Goal: Information Seeking & Learning: Learn about a topic

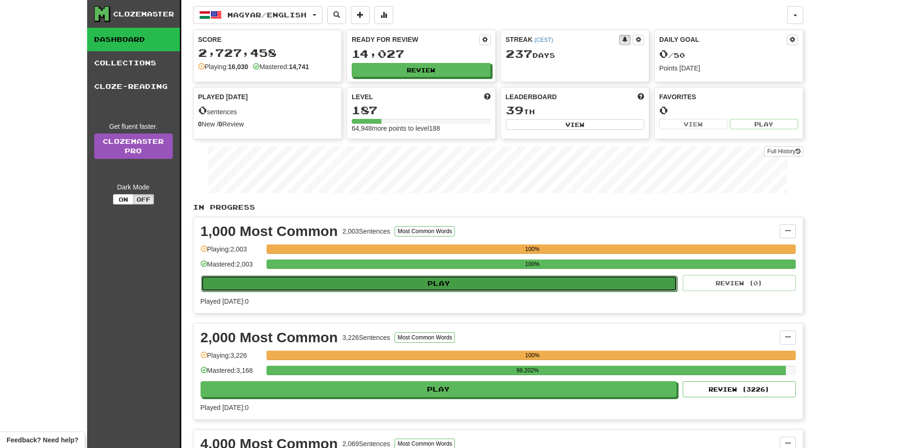
click at [421, 285] on button "Play" at bounding box center [439, 284] width 476 height 16
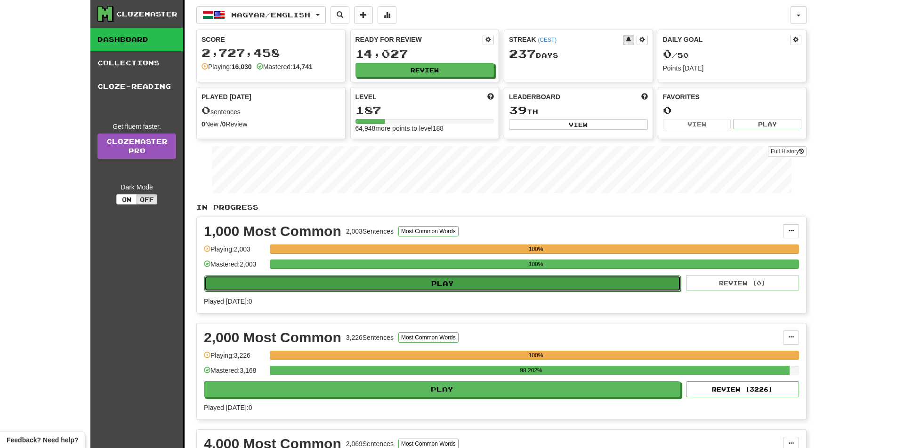
select select "**"
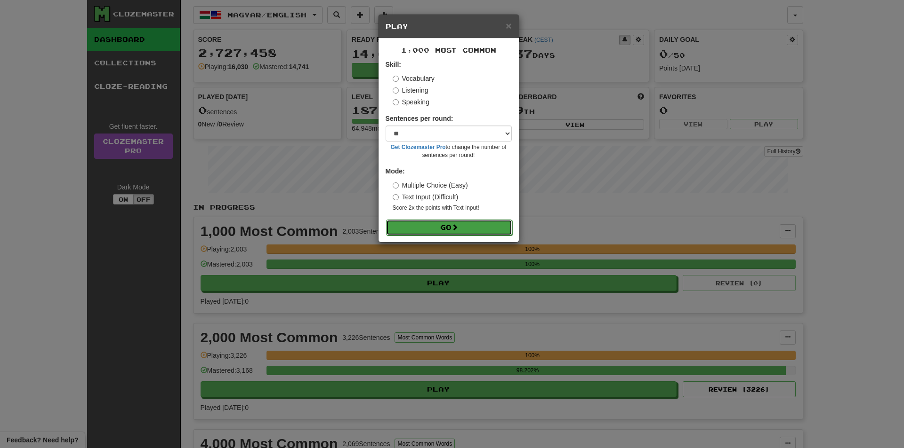
click at [435, 226] on button "Go" at bounding box center [449, 228] width 126 height 16
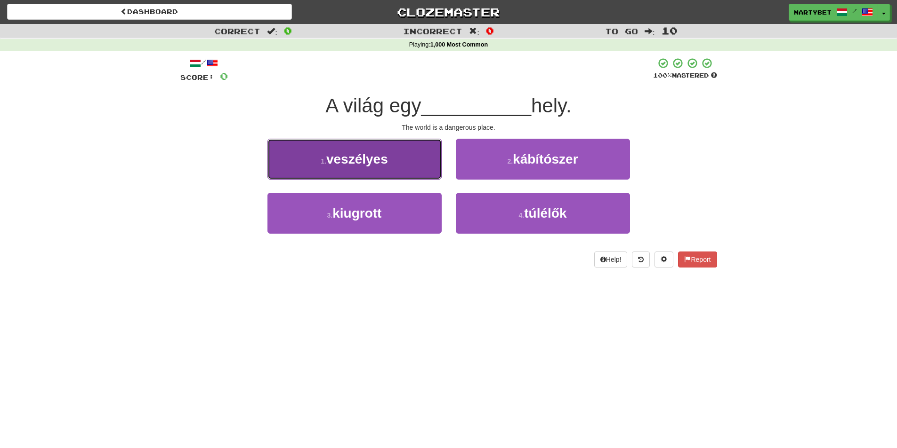
click at [353, 163] on span "veszélyes" at bounding box center [357, 159] width 62 height 15
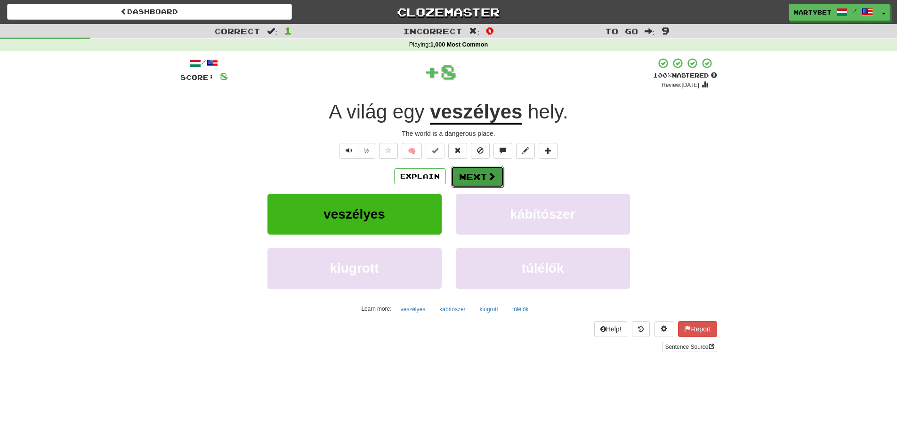
click at [474, 174] on button "Next" at bounding box center [477, 177] width 53 height 22
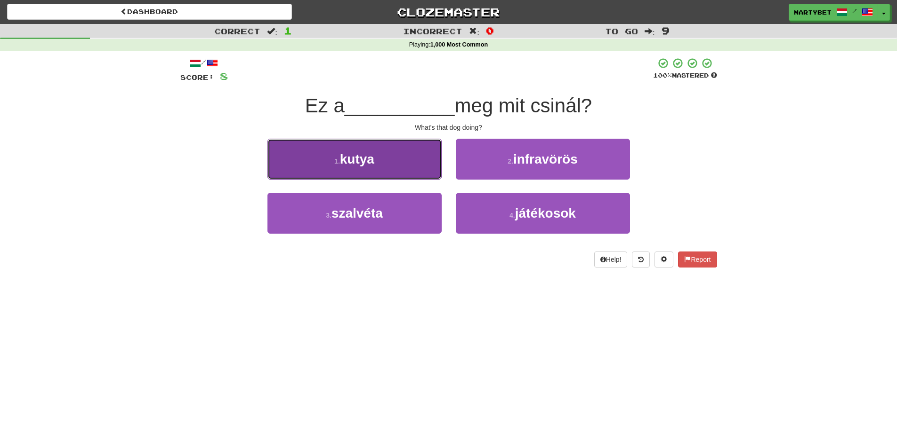
click at [360, 163] on span "kutya" at bounding box center [357, 159] width 34 height 15
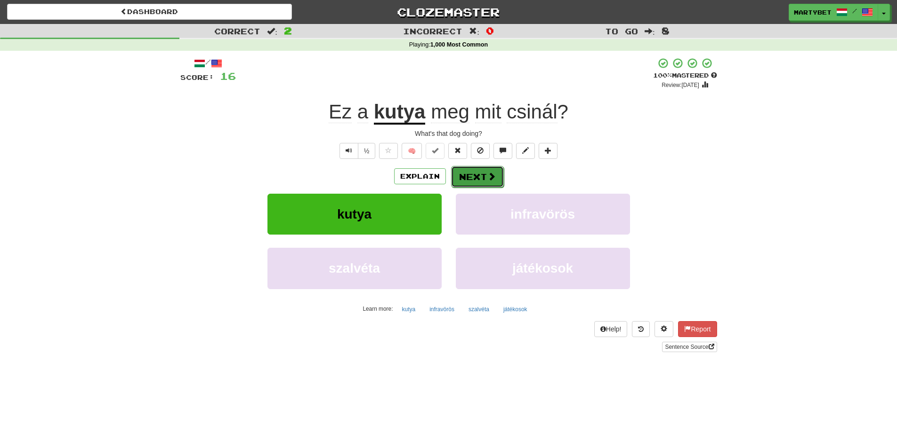
click at [480, 174] on button "Next" at bounding box center [477, 177] width 53 height 22
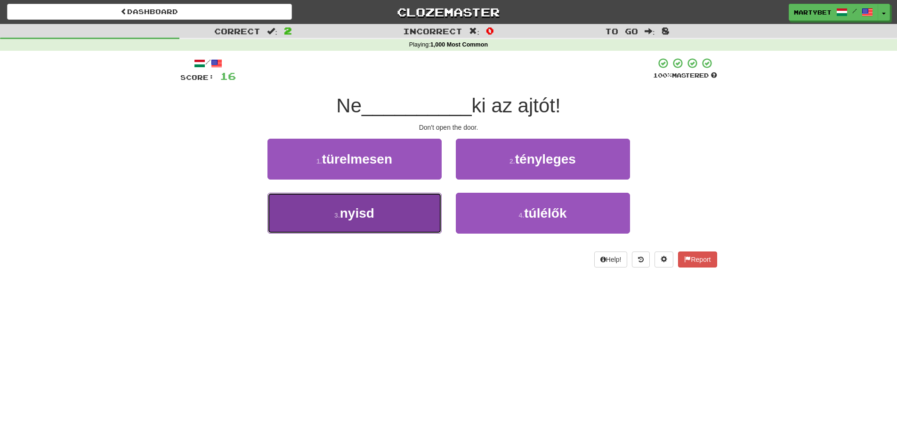
click at [359, 218] on span "nyisd" at bounding box center [357, 213] width 34 height 15
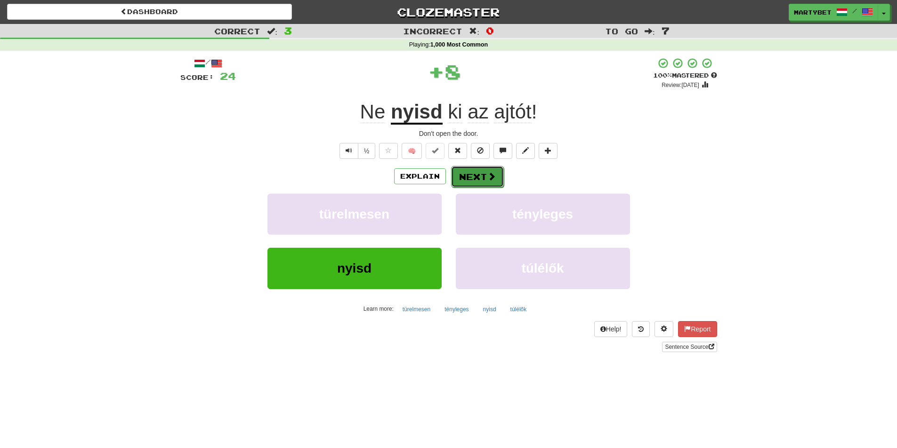
click at [471, 172] on button "Next" at bounding box center [477, 177] width 53 height 22
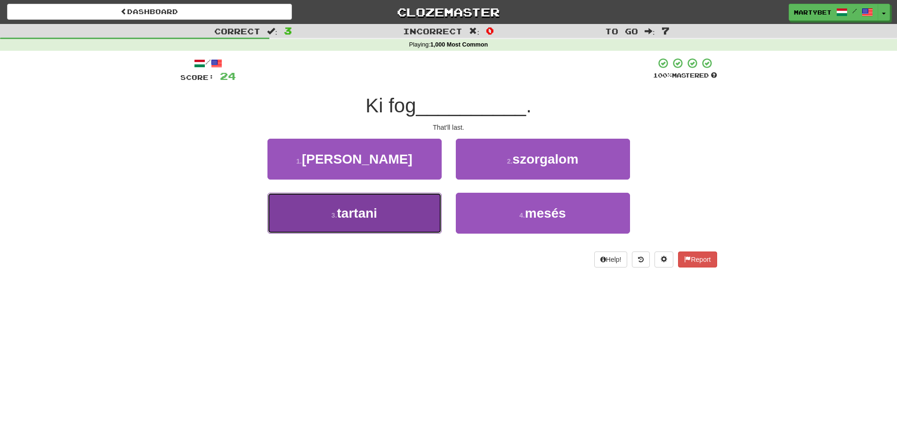
click at [361, 216] on span "tartani" at bounding box center [357, 213] width 40 height 15
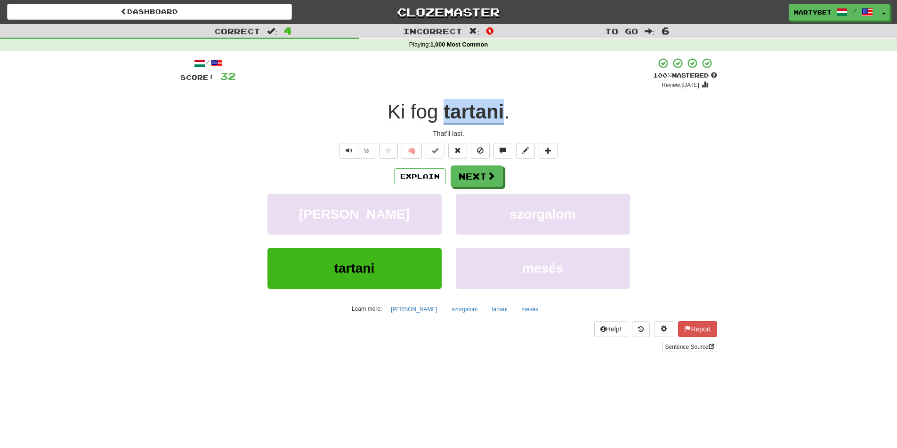
drag, startPoint x: 442, startPoint y: 110, endPoint x: 511, endPoint y: 120, distance: 69.5
click at [505, 112] on div "Ki fog tartani ." at bounding box center [448, 112] width 536 height 26
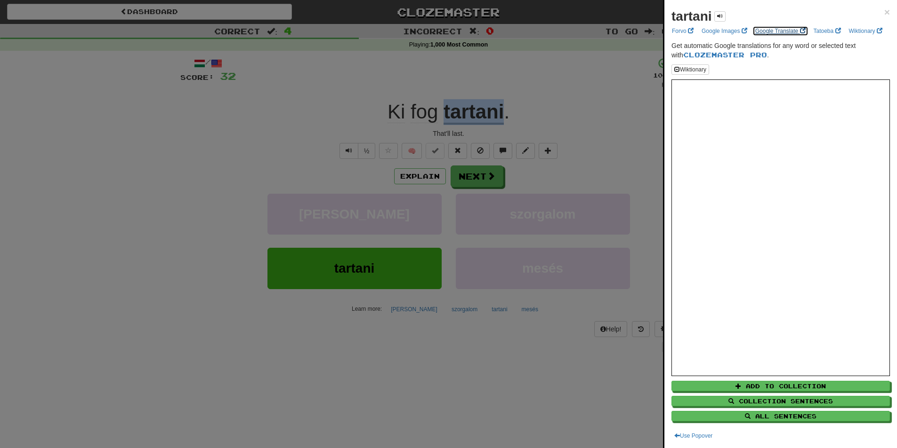
click at [771, 31] on link "Google Translate" at bounding box center [780, 31] width 56 height 10
click at [884, 8] on span "×" at bounding box center [887, 12] width 6 height 11
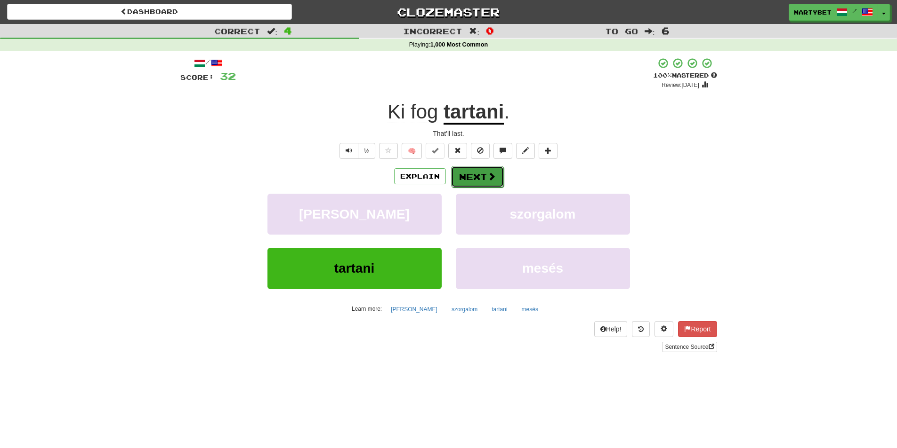
click at [469, 178] on button "Next" at bounding box center [477, 177] width 53 height 22
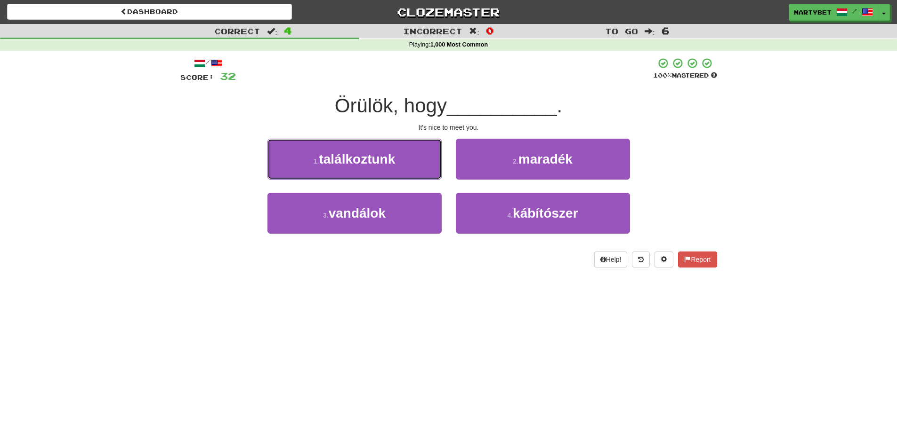
drag, startPoint x: 363, startPoint y: 164, endPoint x: 357, endPoint y: 161, distance: 7.2
click at [360, 163] on span "találkoztunk" at bounding box center [357, 159] width 76 height 15
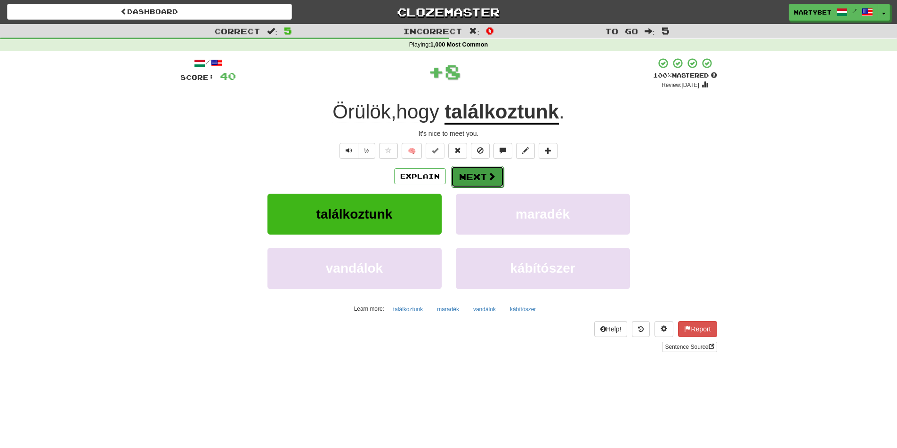
click at [472, 175] on button "Next" at bounding box center [477, 177] width 53 height 22
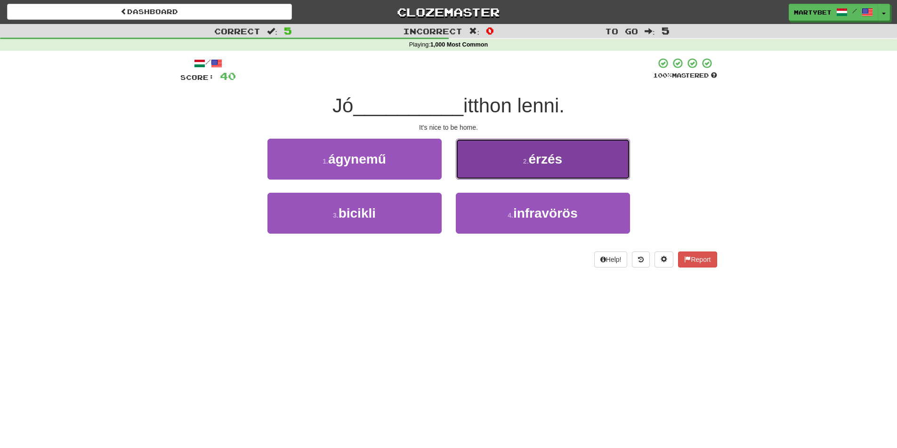
click at [545, 169] on button "2 . érzés" at bounding box center [543, 159] width 174 height 41
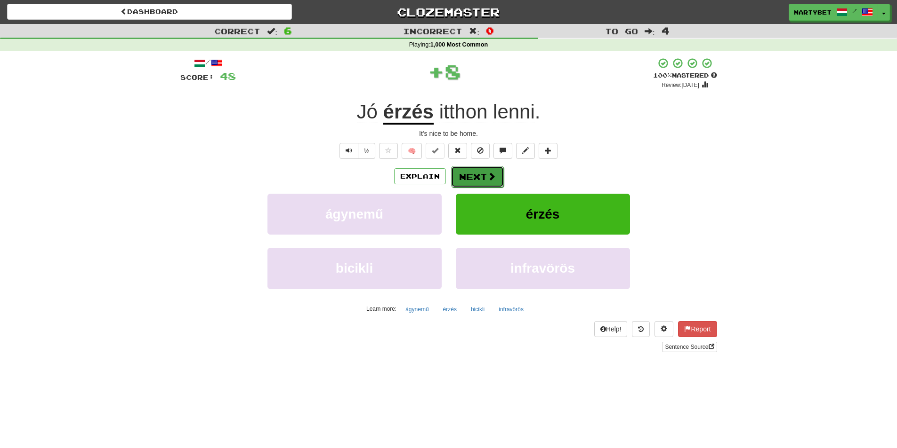
click at [482, 172] on button "Next" at bounding box center [477, 177] width 53 height 22
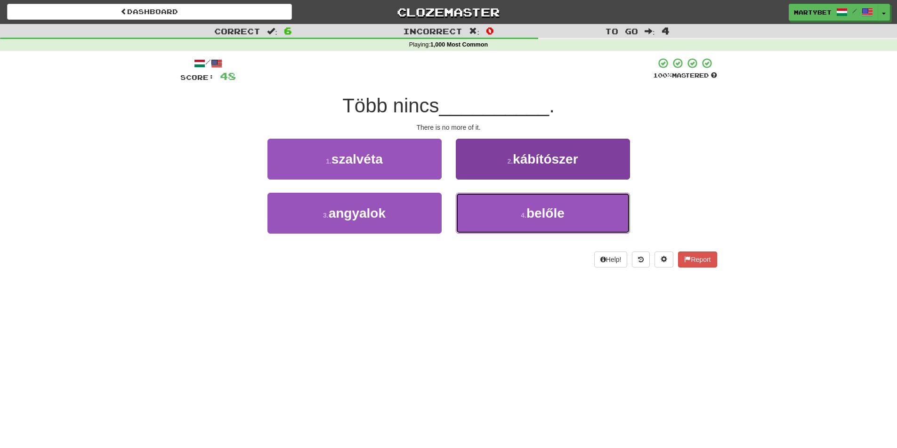
click at [539, 220] on span "belőle" at bounding box center [545, 213] width 38 height 15
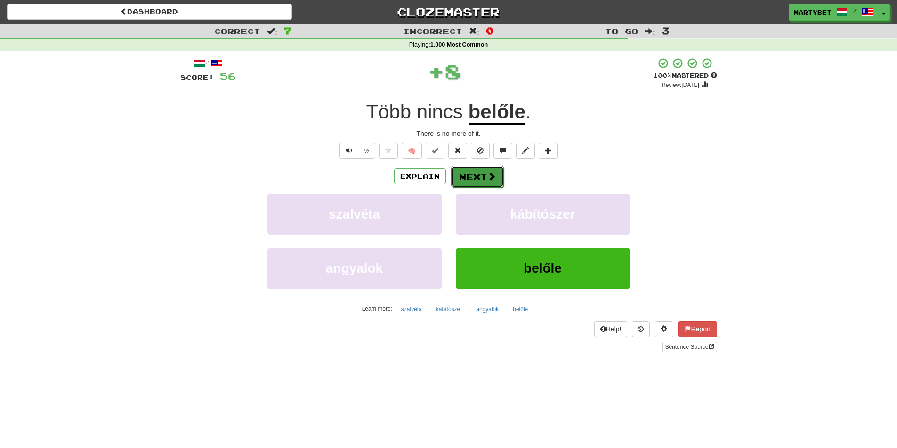
click at [474, 176] on button "Next" at bounding box center [477, 177] width 53 height 22
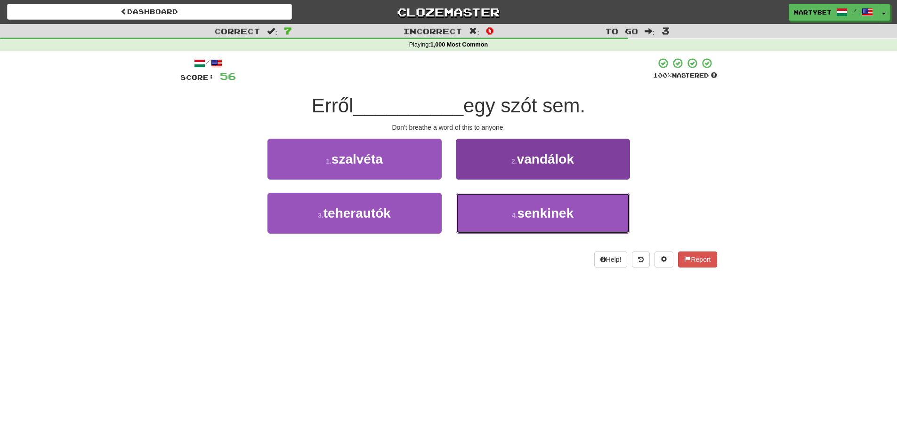
click at [548, 213] on span "senkinek" at bounding box center [545, 213] width 56 height 15
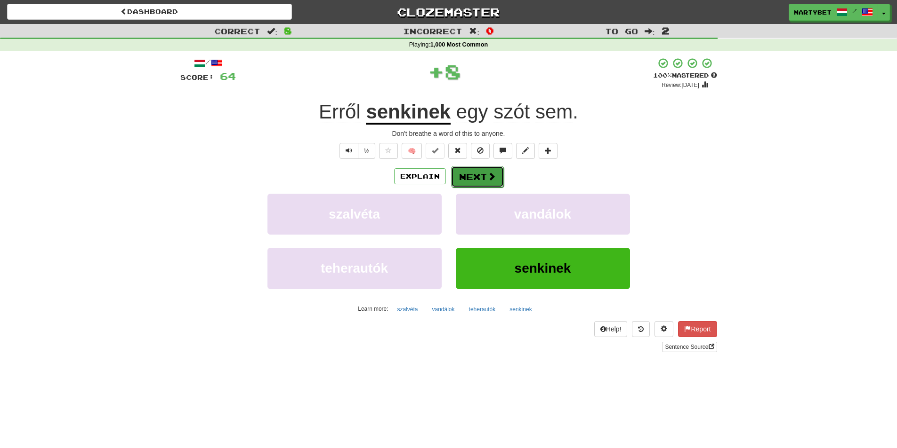
click at [468, 179] on button "Next" at bounding box center [477, 177] width 53 height 22
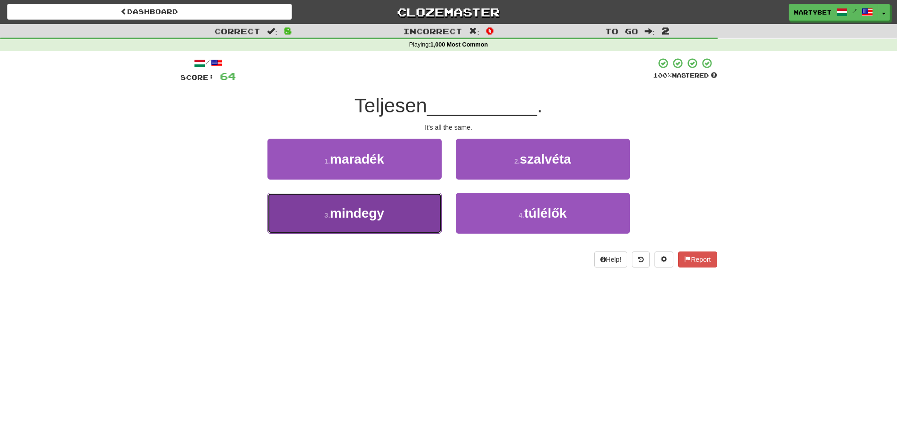
click at [358, 218] on span "mindegy" at bounding box center [357, 213] width 54 height 15
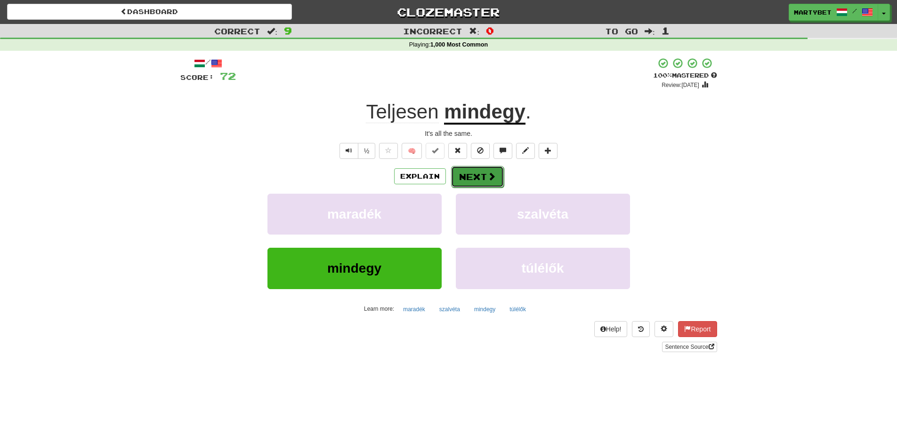
click at [473, 173] on button "Next" at bounding box center [477, 177] width 53 height 22
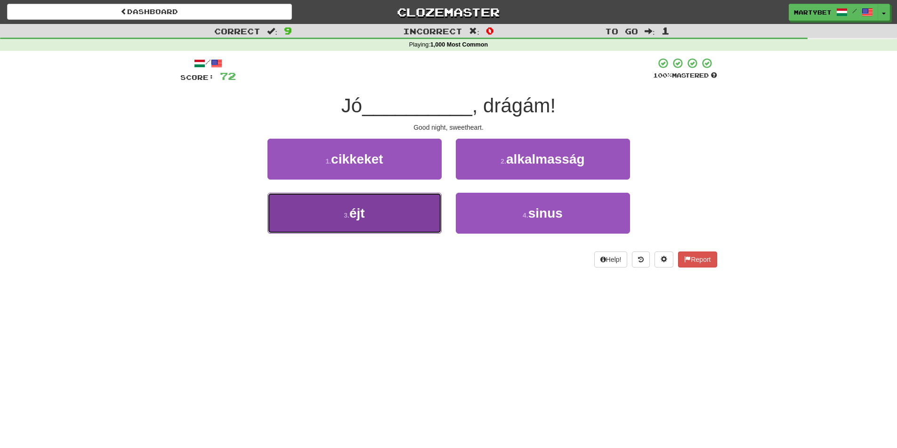
click at [363, 221] on button "3 . éjt" at bounding box center [354, 213] width 174 height 41
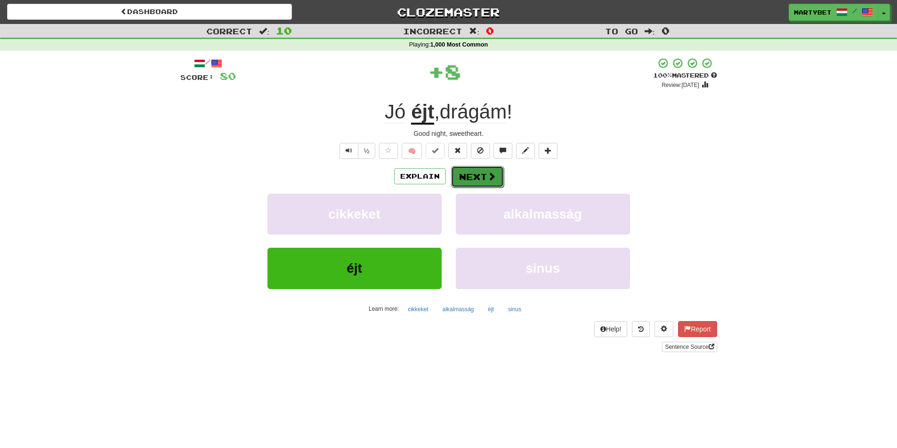
click at [469, 176] on button "Next" at bounding box center [477, 177] width 53 height 22
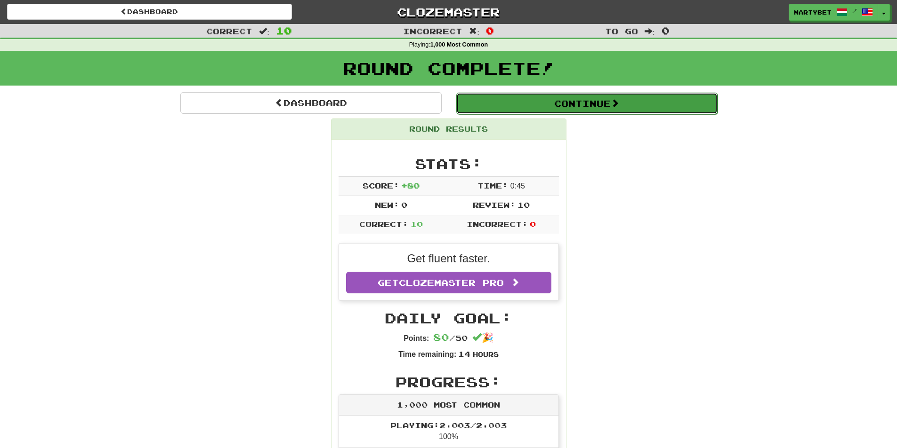
click at [558, 106] on button "Continue" at bounding box center [586, 104] width 261 height 22
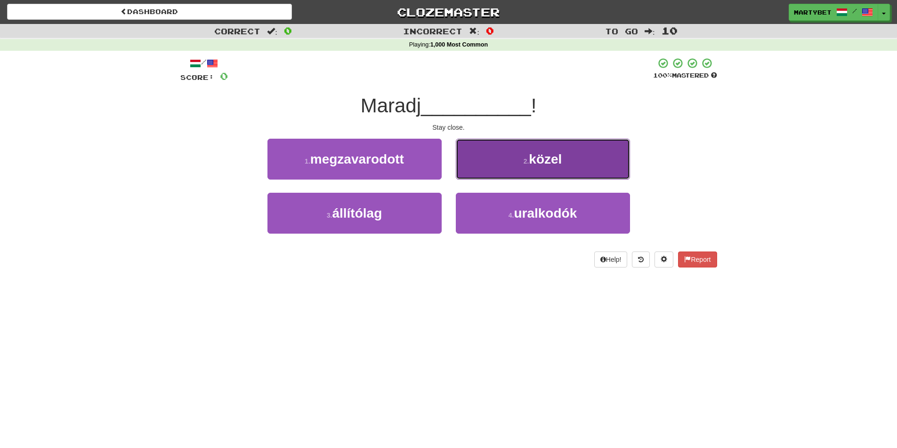
click at [543, 160] on span "közel" at bounding box center [544, 159] width 33 height 15
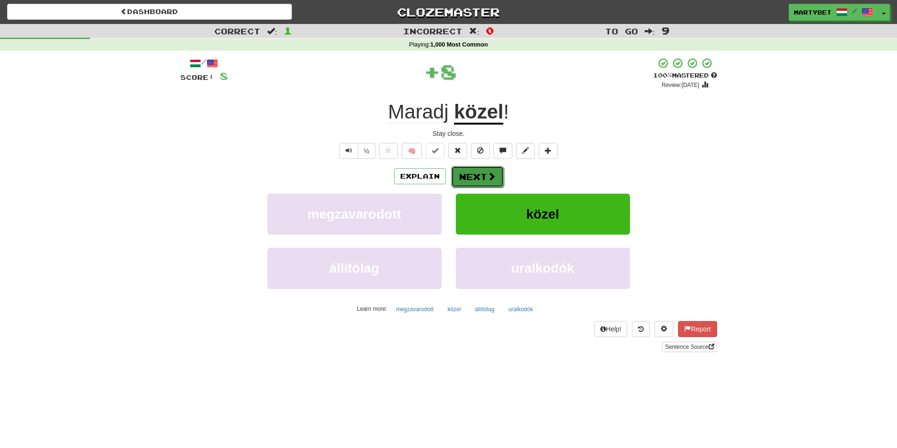
click at [479, 172] on button "Next" at bounding box center [477, 177] width 53 height 22
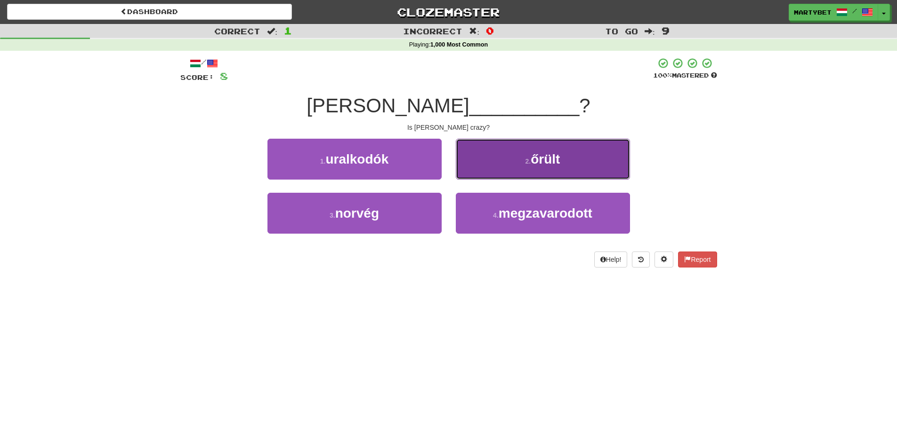
click at [536, 159] on span "őrült" at bounding box center [544, 159] width 29 height 15
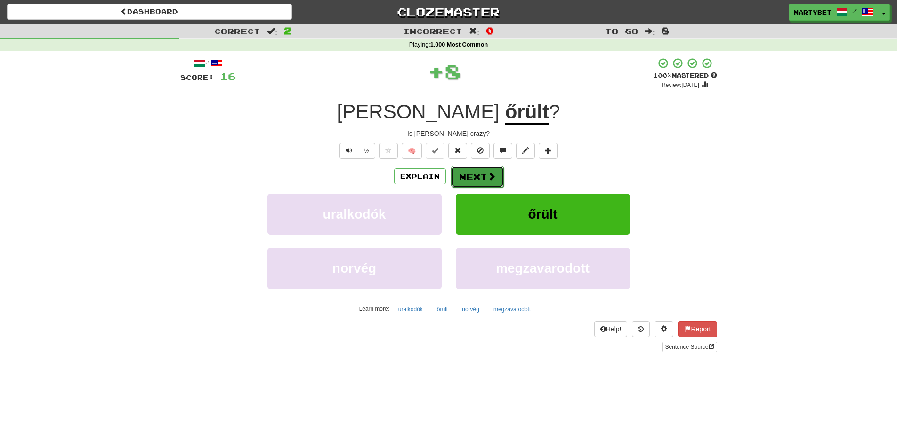
click at [478, 174] on button "Next" at bounding box center [477, 177] width 53 height 22
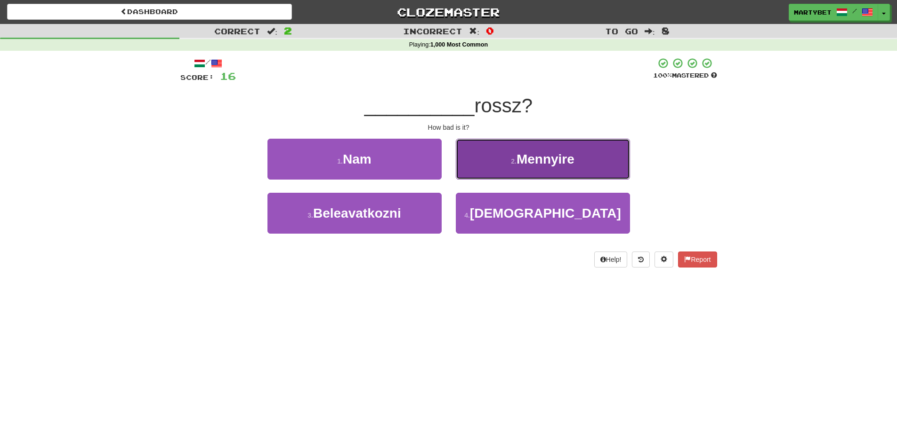
click at [546, 163] on span "Mennyire" at bounding box center [545, 159] width 58 height 15
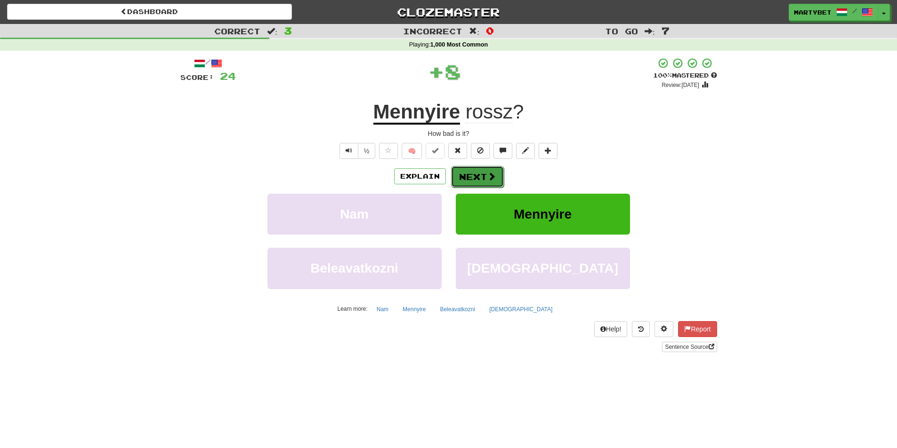
click at [478, 173] on button "Next" at bounding box center [477, 177] width 53 height 22
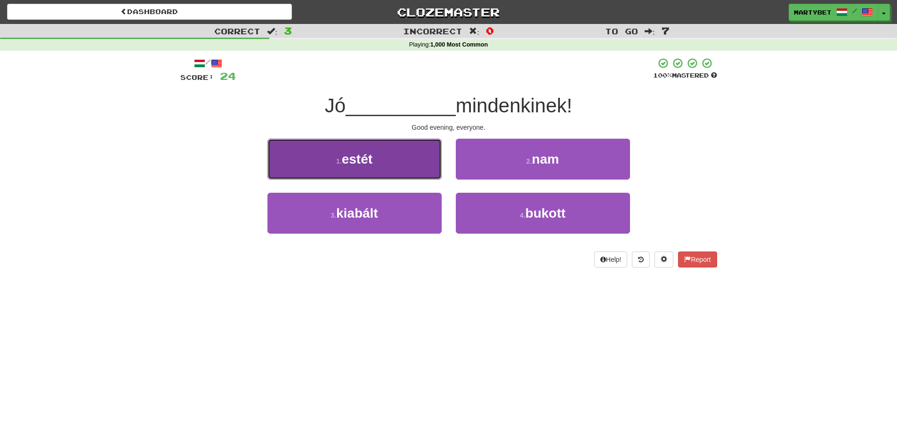
click at [364, 165] on span "estét" at bounding box center [357, 159] width 31 height 15
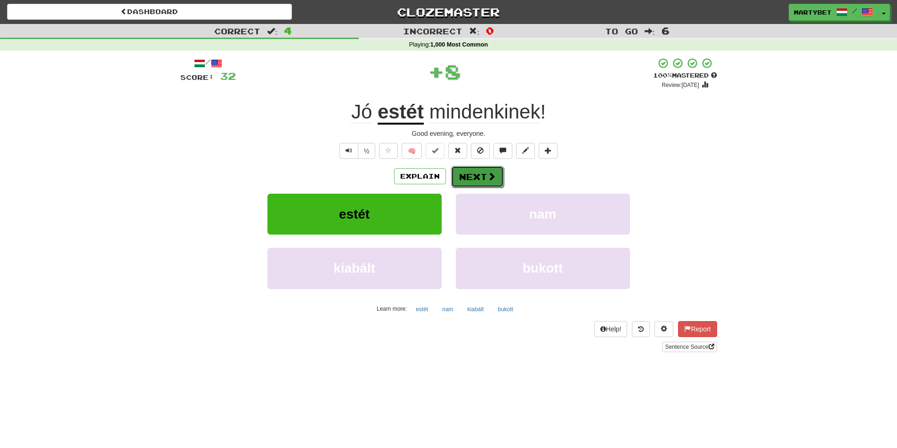
click at [481, 176] on button "Next" at bounding box center [477, 177] width 53 height 22
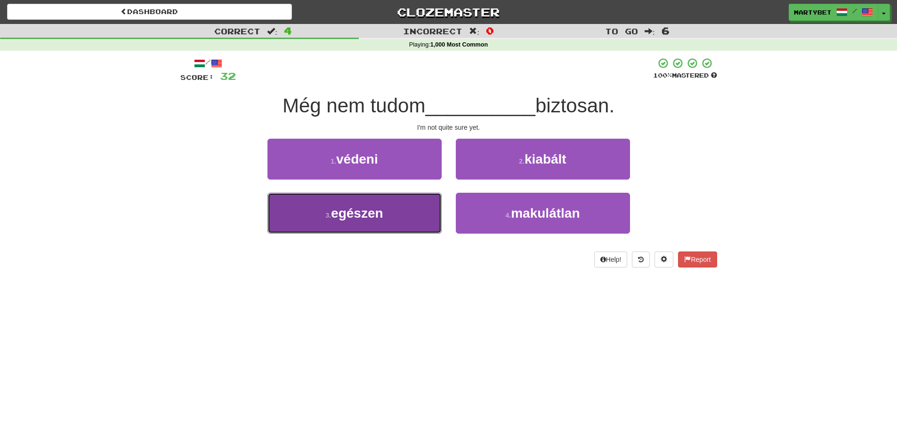
click at [360, 218] on span "egészen" at bounding box center [357, 213] width 52 height 15
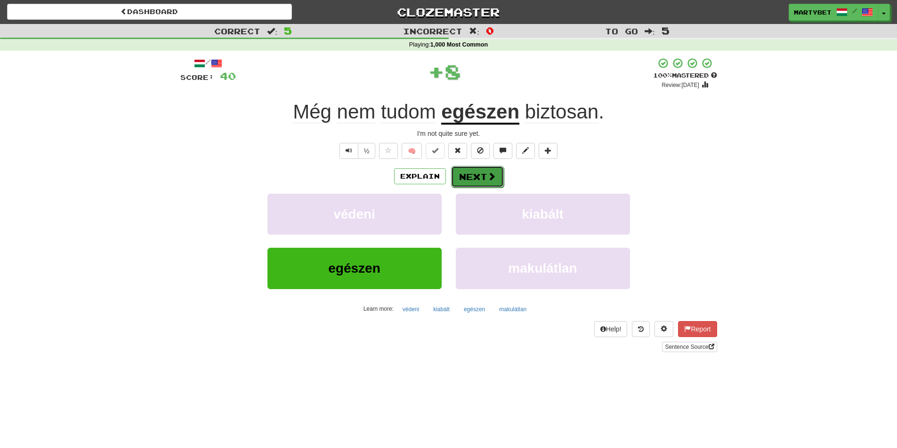
click at [472, 182] on button "Next" at bounding box center [477, 177] width 53 height 22
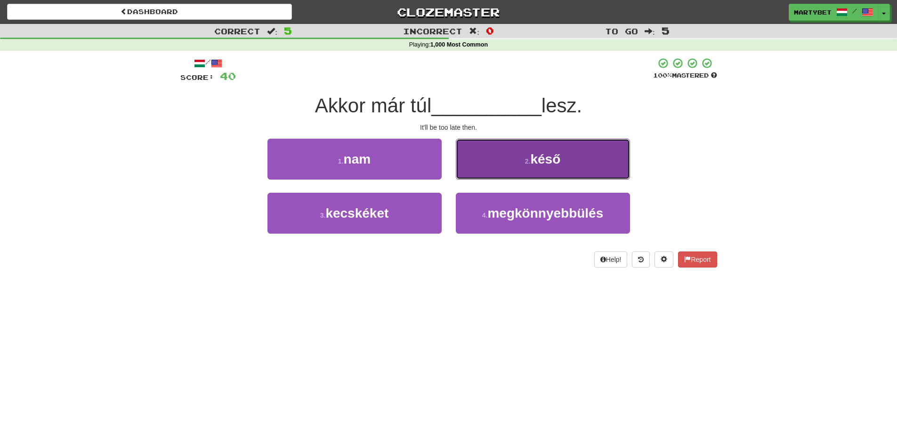
click at [543, 159] on span "késő" at bounding box center [545, 159] width 30 height 15
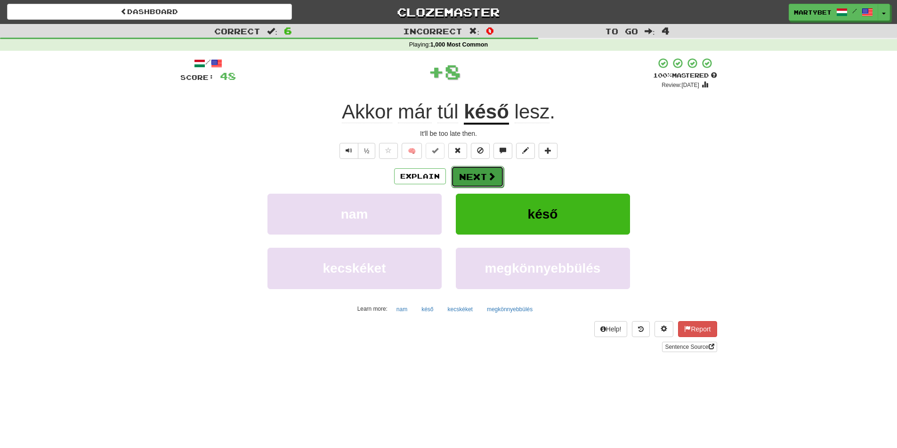
click at [485, 173] on button "Next" at bounding box center [477, 177] width 53 height 22
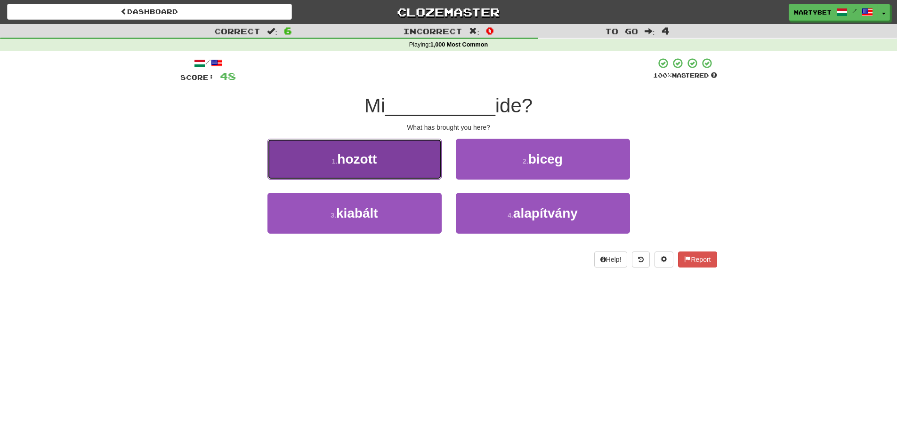
click at [355, 169] on button "1 . hozott" at bounding box center [354, 159] width 174 height 41
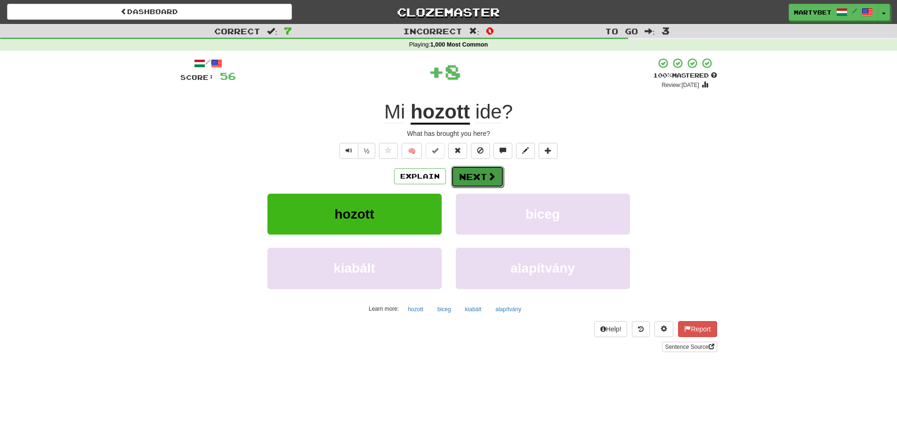
click at [474, 174] on button "Next" at bounding box center [477, 177] width 53 height 22
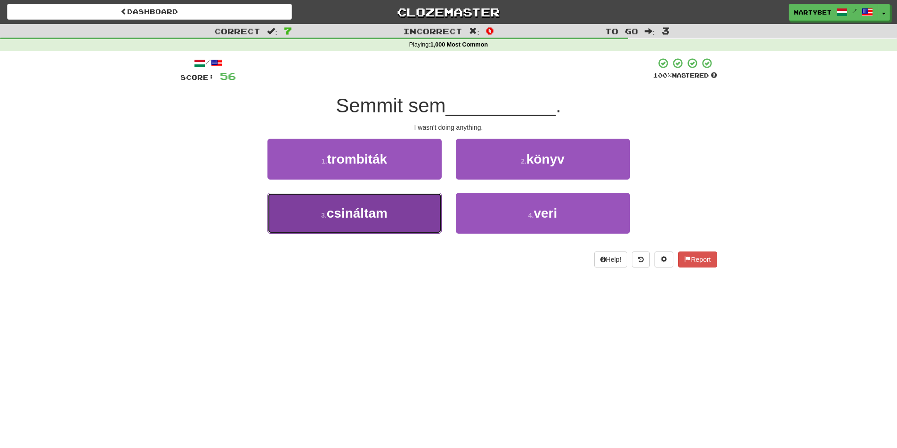
click at [354, 216] on span "csináltam" at bounding box center [357, 213] width 61 height 15
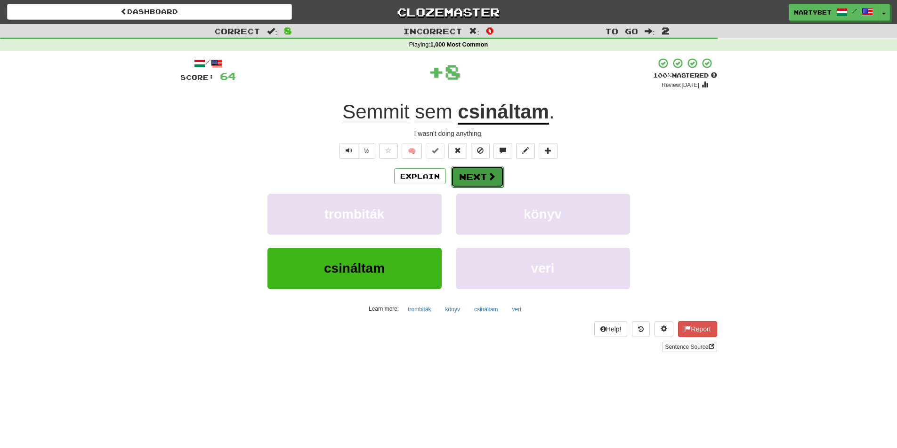
click at [479, 174] on button "Next" at bounding box center [477, 177] width 53 height 22
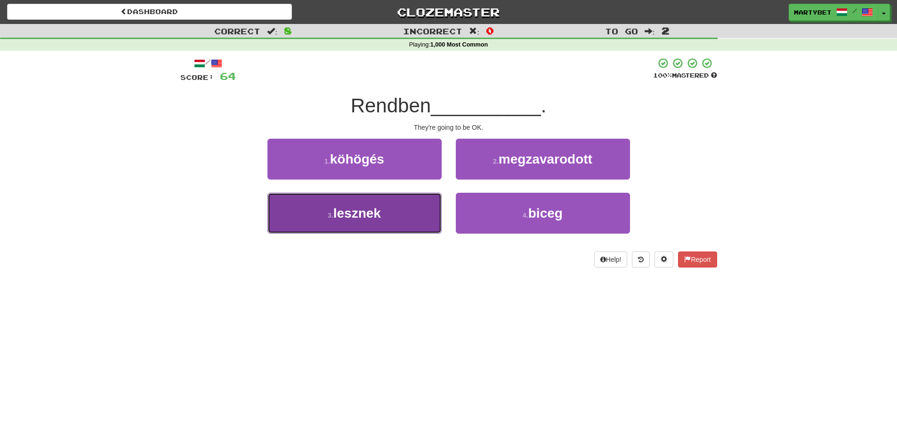
click at [349, 217] on span "lesznek" at bounding box center [357, 213] width 48 height 15
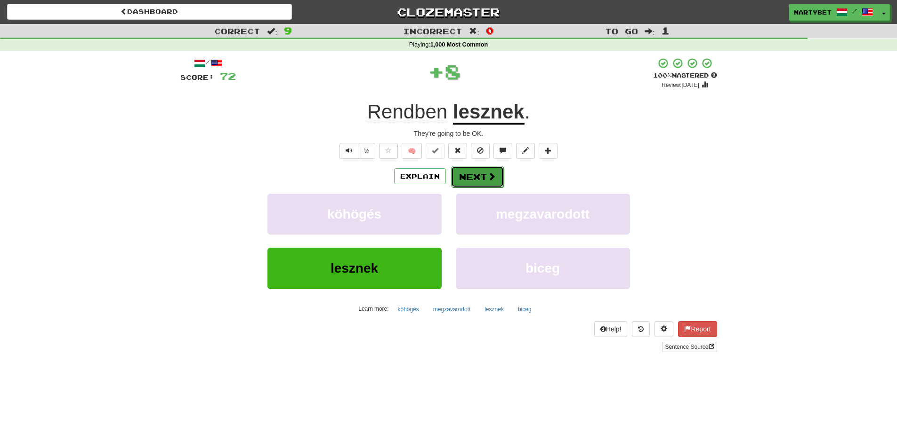
click at [467, 185] on button "Next" at bounding box center [477, 177] width 53 height 22
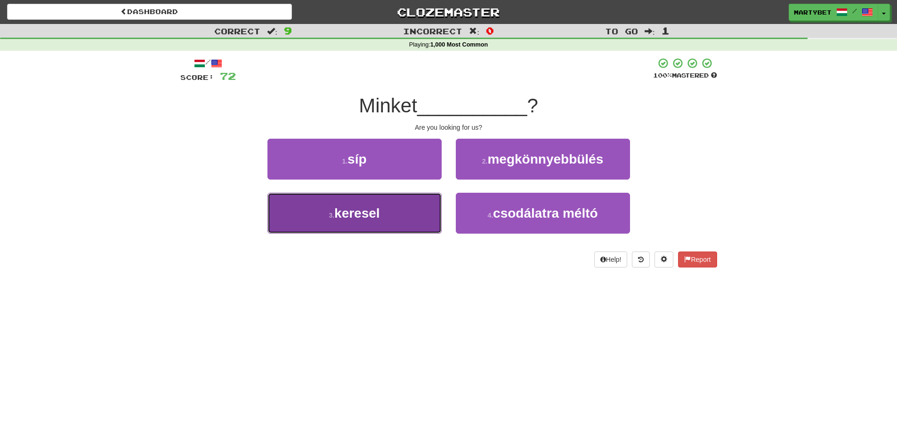
click at [357, 216] on span "keresel" at bounding box center [357, 213] width 46 height 15
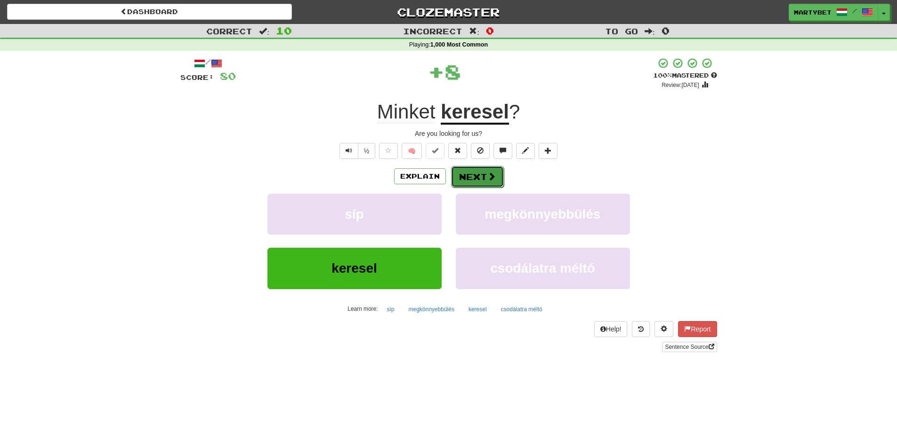
click at [461, 174] on button "Next" at bounding box center [477, 177] width 53 height 22
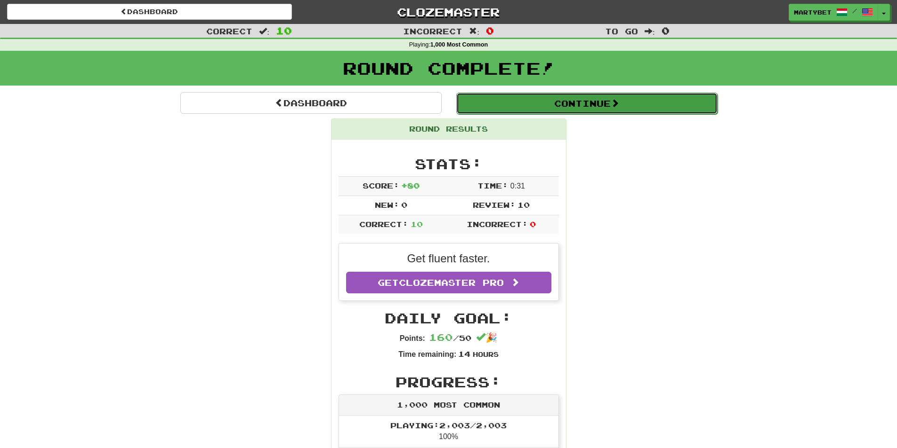
click at [557, 108] on button "Continue" at bounding box center [586, 104] width 261 height 22
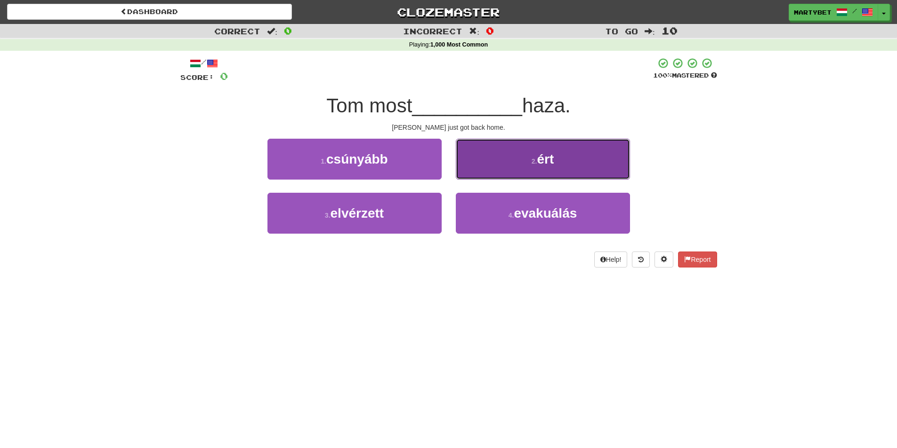
click at [544, 162] on span "ért" at bounding box center [544, 159] width 17 height 15
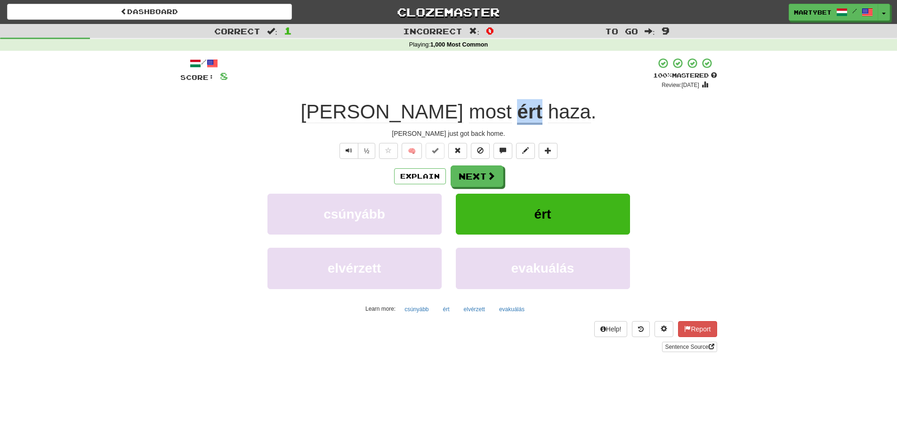
drag, startPoint x: 456, startPoint y: 110, endPoint x: 480, endPoint y: 112, distance: 24.6
click at [480, 112] on div "[PERSON_NAME] most ért haza ." at bounding box center [448, 112] width 536 height 26
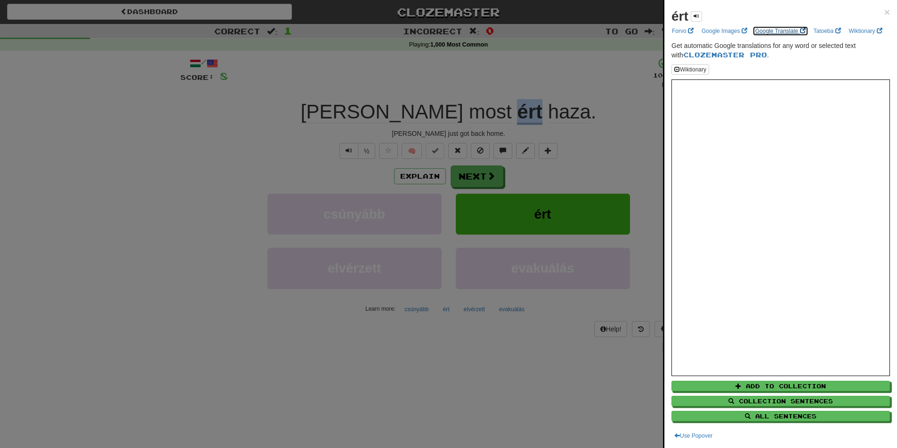
click at [773, 32] on link "Google Translate" at bounding box center [780, 31] width 56 height 10
click at [884, 12] on span "×" at bounding box center [887, 12] width 6 height 11
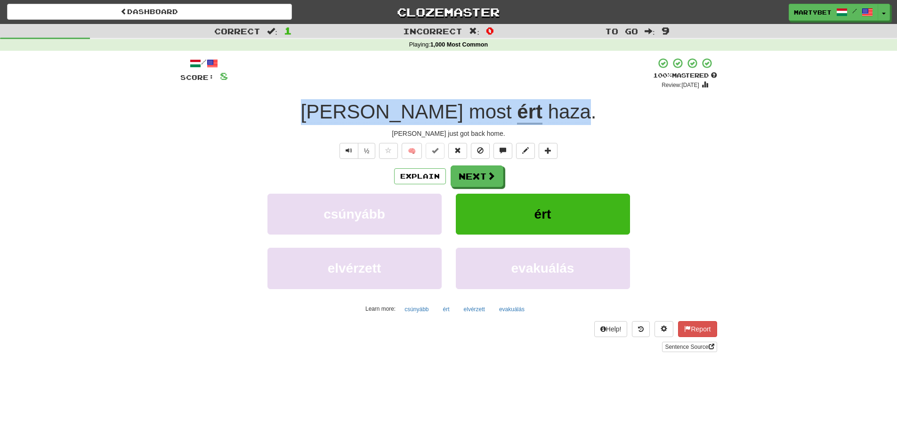
drag, startPoint x: 363, startPoint y: 106, endPoint x: 528, endPoint y: 108, distance: 164.7
click at [528, 108] on div "[PERSON_NAME] most ért haza ." at bounding box center [448, 112] width 536 height 26
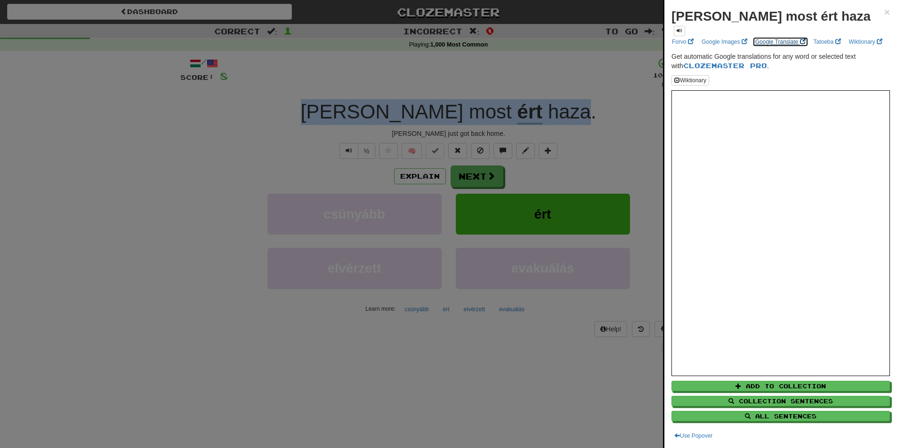
click at [772, 37] on link "Google Translate" at bounding box center [780, 42] width 56 height 10
click at [884, 13] on span "×" at bounding box center [887, 12] width 6 height 11
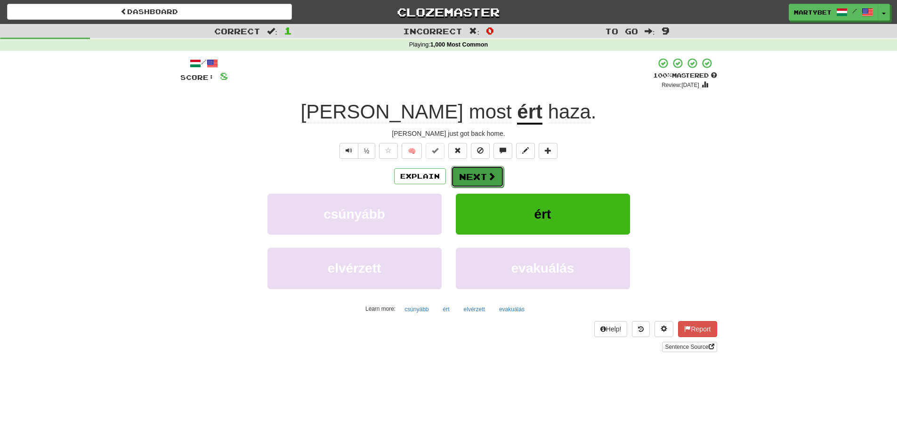
click at [487, 175] on span at bounding box center [491, 176] width 8 height 8
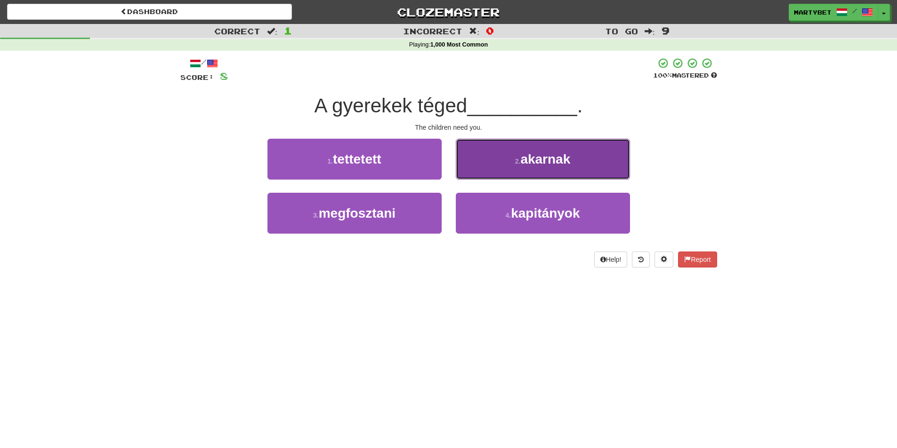
click at [539, 165] on span "akarnak" at bounding box center [545, 159] width 50 height 15
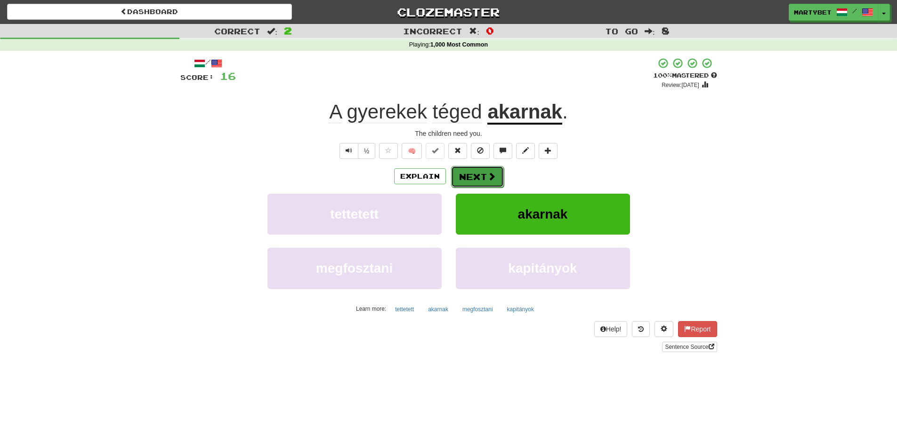
click at [473, 176] on button "Next" at bounding box center [477, 177] width 53 height 22
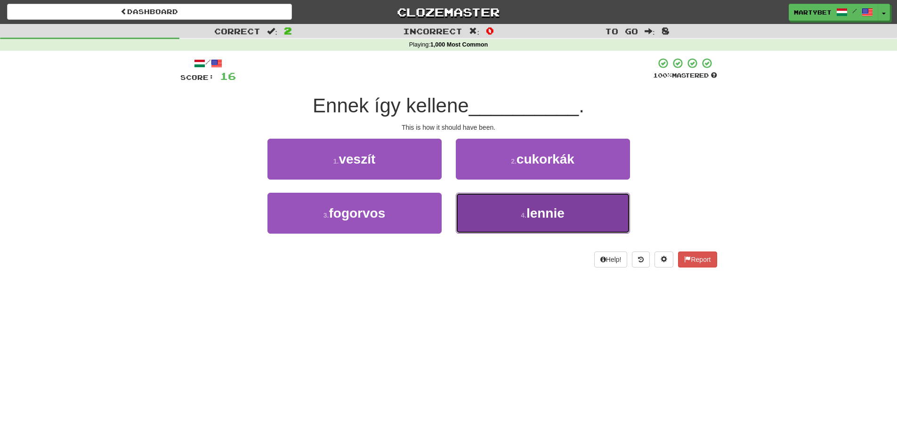
click at [530, 208] on span "lennie" at bounding box center [545, 213] width 38 height 15
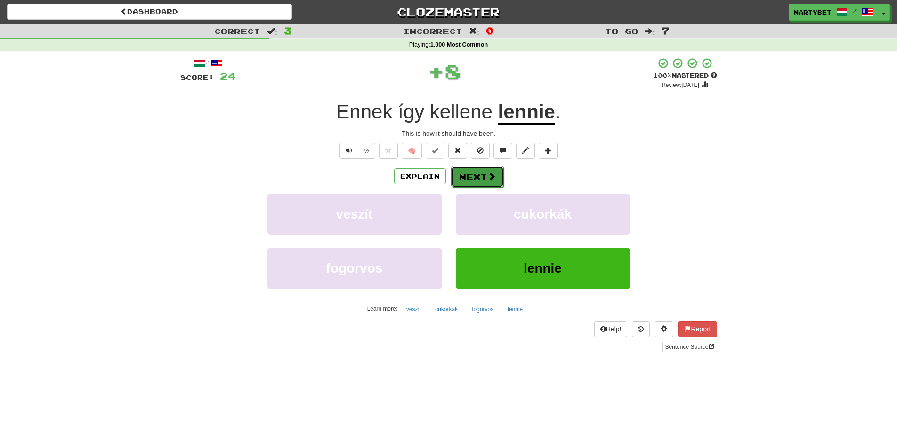
click at [475, 177] on button "Next" at bounding box center [477, 177] width 53 height 22
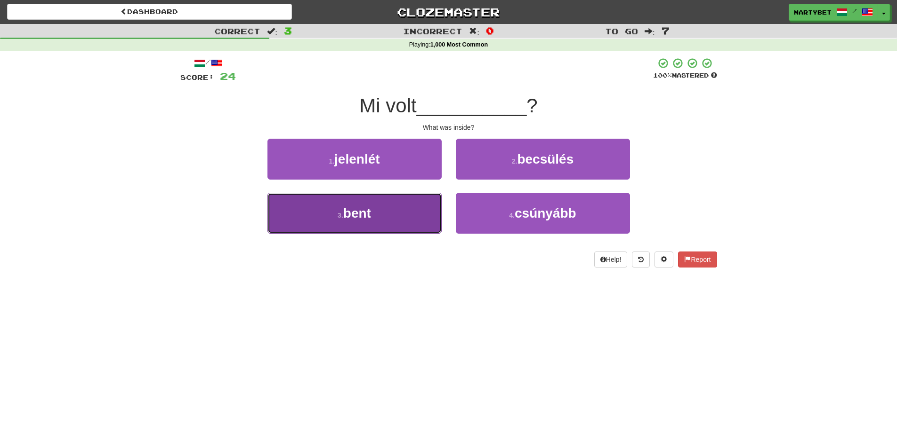
click at [366, 214] on span "bent" at bounding box center [357, 213] width 28 height 15
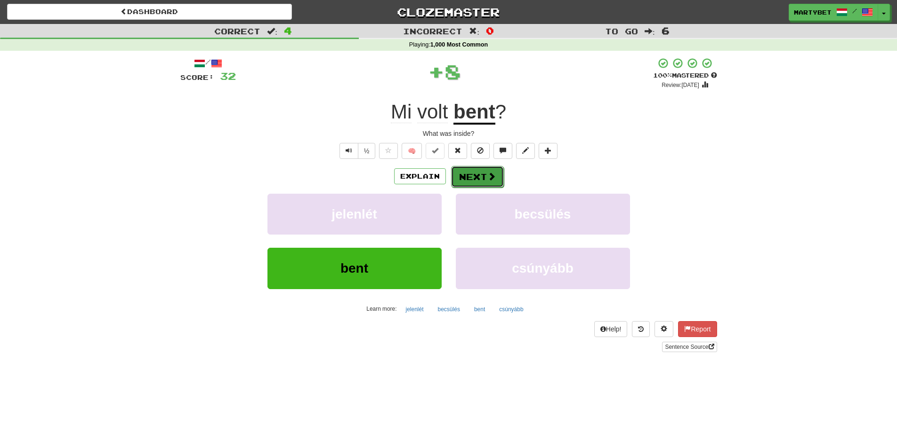
click at [471, 175] on button "Next" at bounding box center [477, 177] width 53 height 22
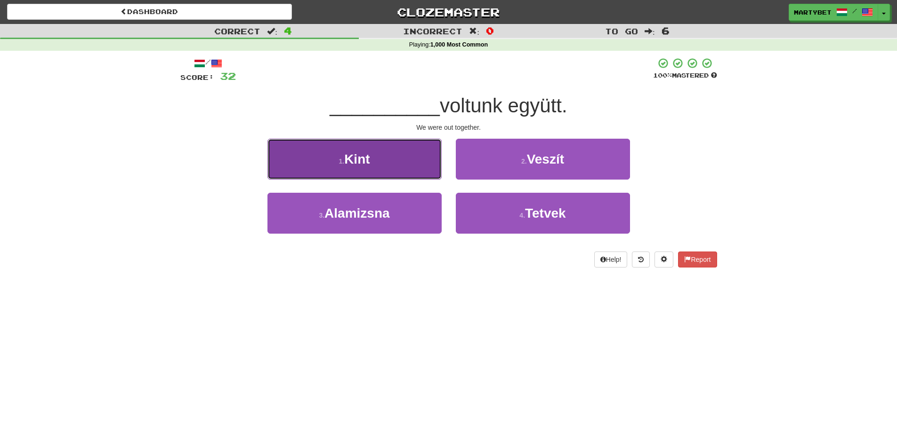
click at [368, 160] on span "Kint" at bounding box center [356, 159] width 25 height 15
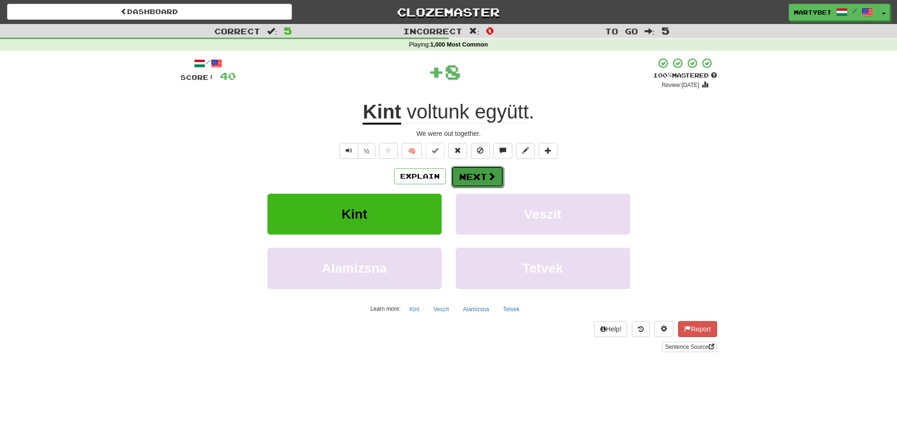
click at [484, 169] on button "Next" at bounding box center [477, 177] width 53 height 22
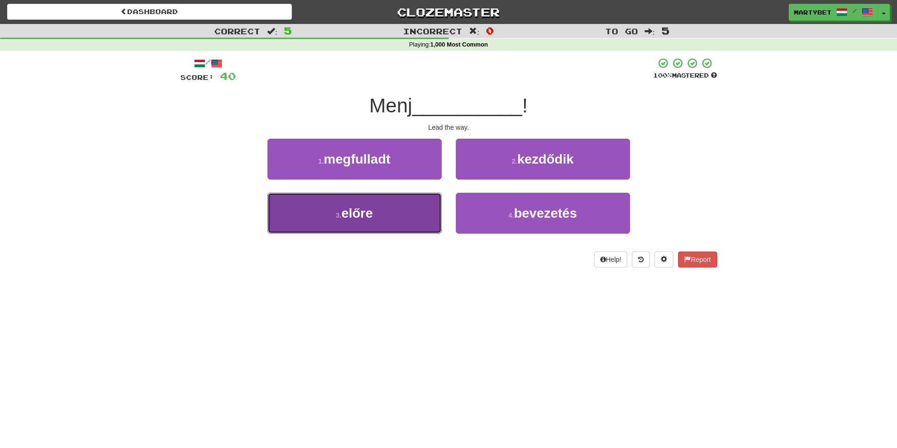
click at [372, 213] on span "előre" at bounding box center [357, 213] width 32 height 15
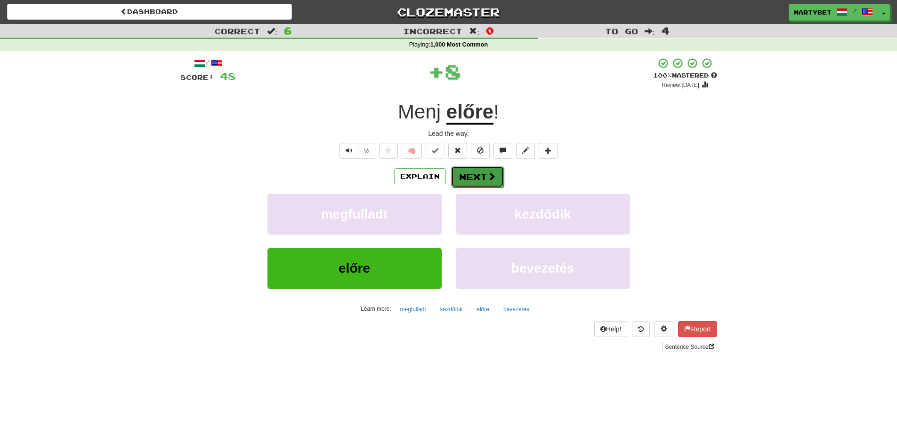
click at [487, 172] on span at bounding box center [491, 176] width 8 height 8
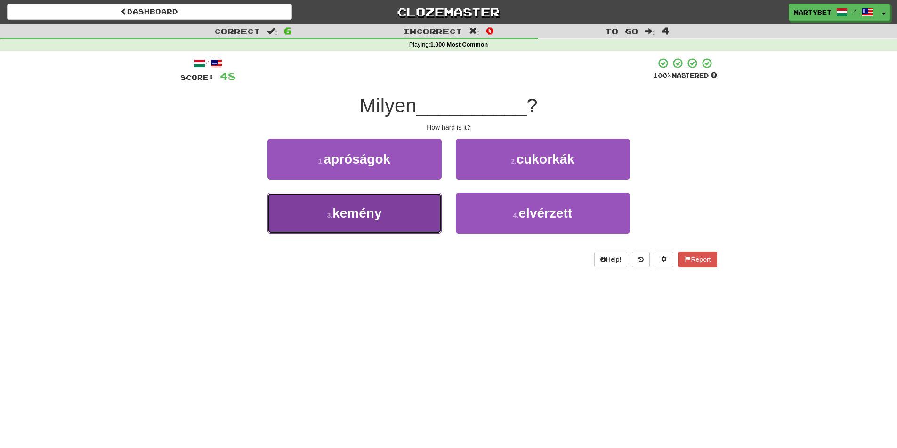
click at [373, 218] on span "kemény" at bounding box center [356, 213] width 49 height 15
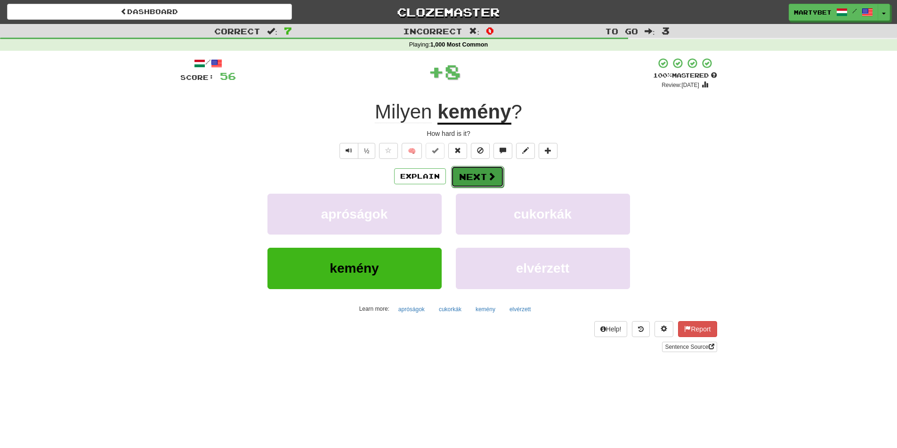
click at [475, 177] on button "Next" at bounding box center [477, 177] width 53 height 22
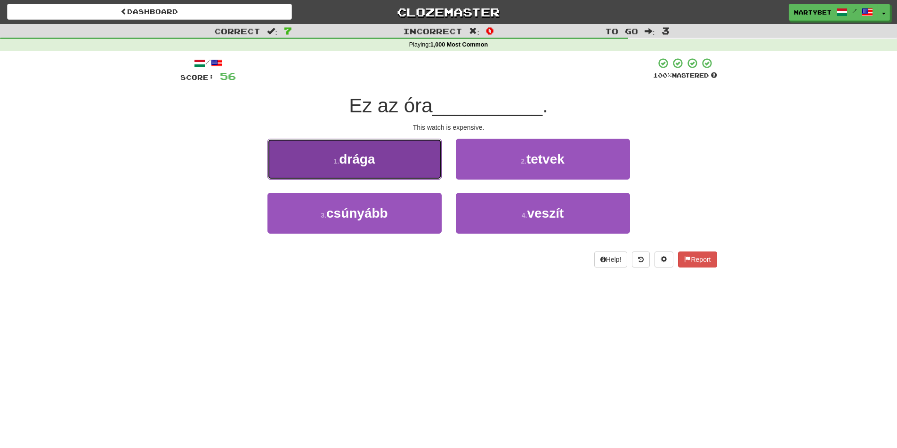
click at [372, 164] on span "drága" at bounding box center [357, 159] width 36 height 15
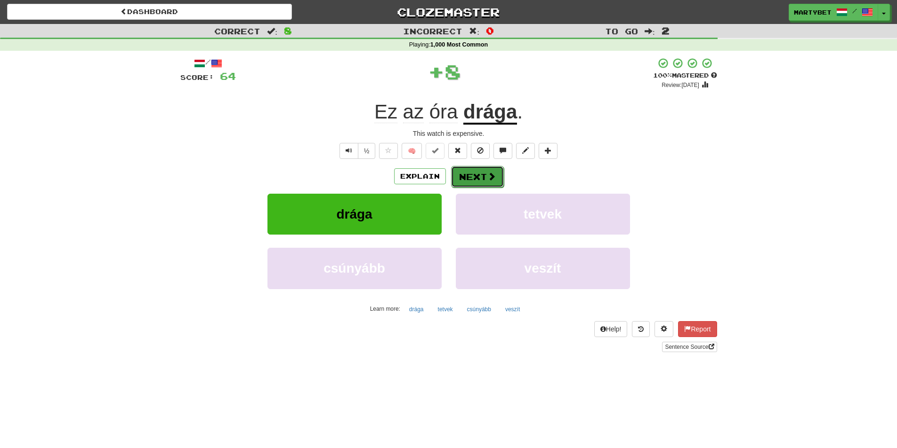
click at [456, 179] on button "Next" at bounding box center [477, 177] width 53 height 22
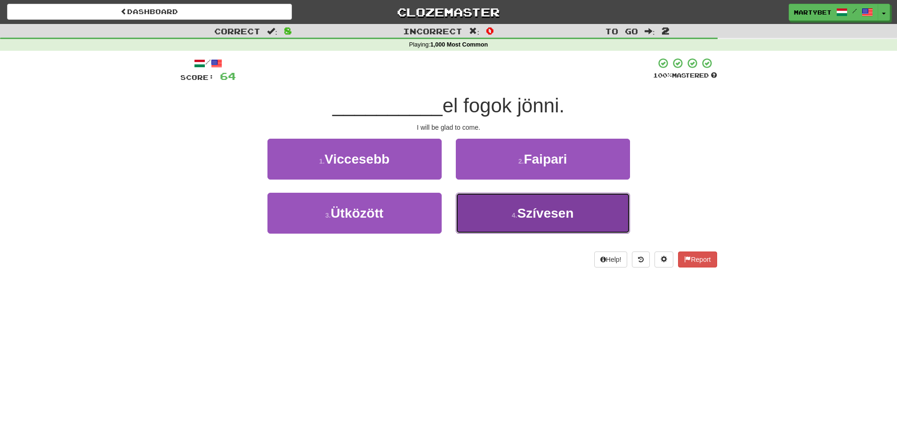
click at [550, 216] on span "Szívesen" at bounding box center [545, 213] width 56 height 15
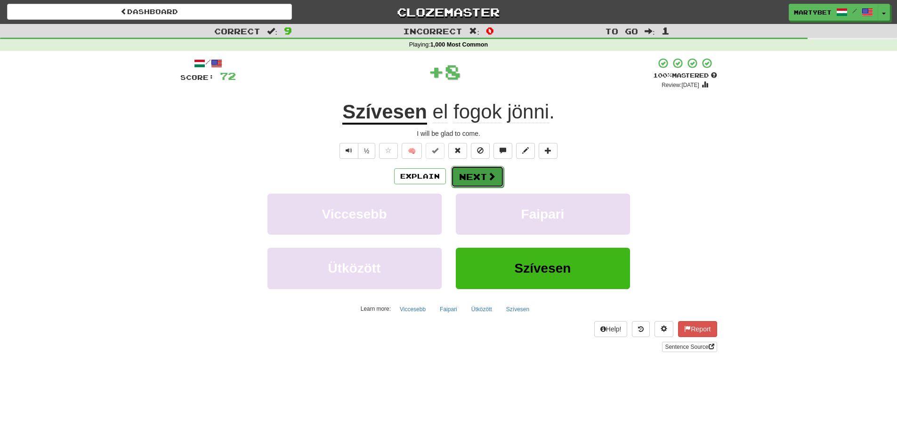
click at [478, 173] on button "Next" at bounding box center [477, 177] width 53 height 22
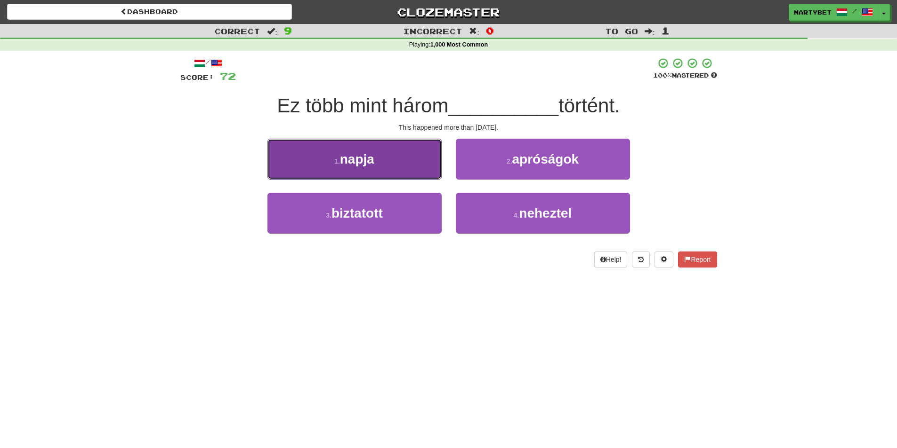
click at [363, 165] on span "napja" at bounding box center [357, 159] width 34 height 15
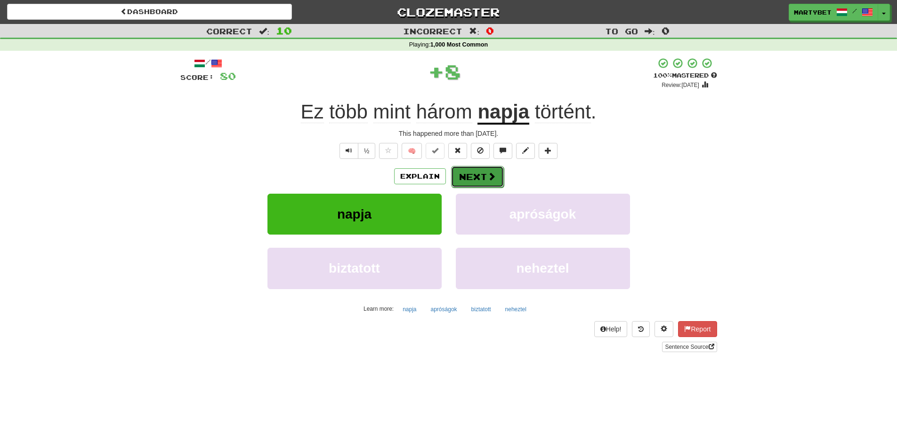
click at [475, 179] on button "Next" at bounding box center [477, 177] width 53 height 22
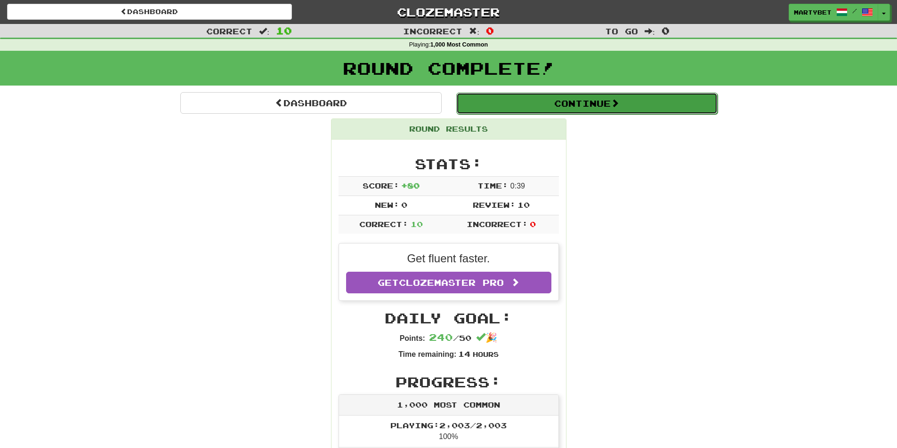
click at [535, 107] on button "Continue" at bounding box center [586, 104] width 261 height 22
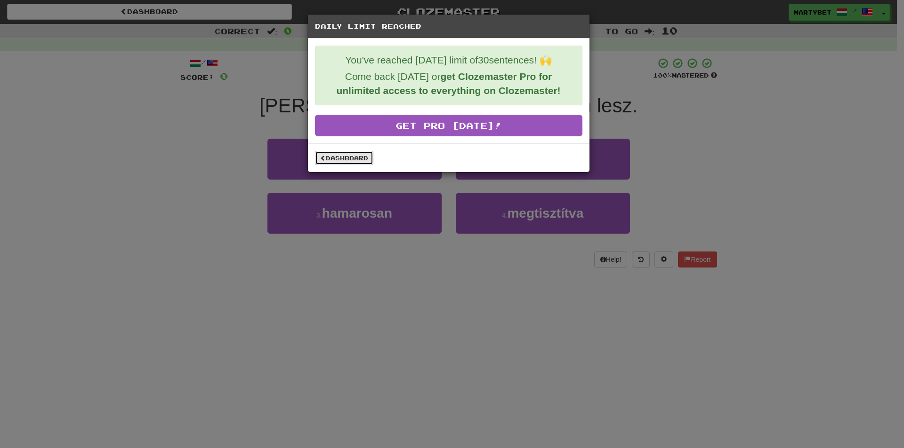
click at [353, 157] on link "Dashboard" at bounding box center [344, 158] width 58 height 14
